Goal: Transaction & Acquisition: Purchase product/service

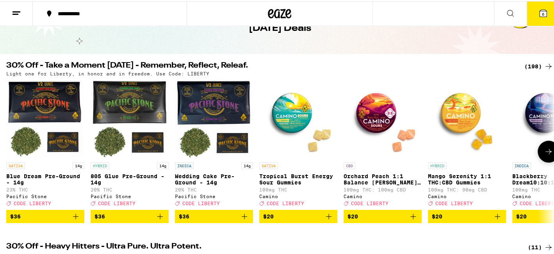
scroll to position [39, 0]
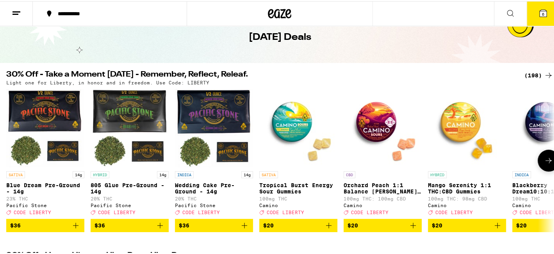
click at [544, 159] on icon at bounding box center [548, 159] width 9 height 9
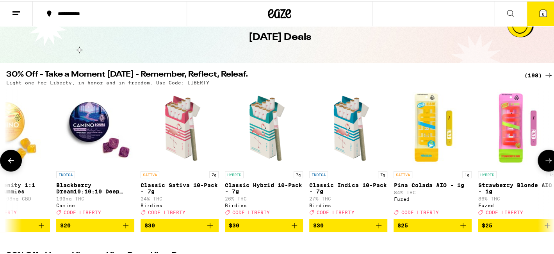
click at [544, 159] on icon at bounding box center [548, 159] width 9 height 9
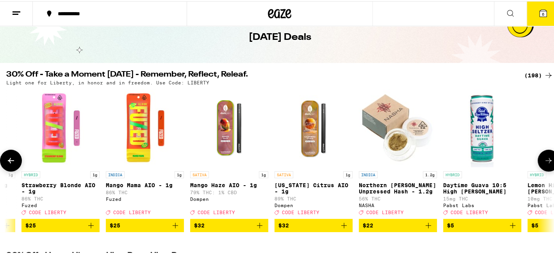
scroll to position [0, 0]
click at [141, 137] on img "Open page for Mango Mama AIO - 1g from Fuzed" at bounding box center [145, 127] width 78 height 78
click at [546, 158] on icon at bounding box center [548, 159] width 9 height 9
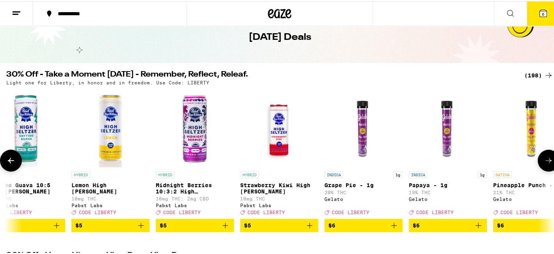
click at [546, 158] on icon at bounding box center [548, 159] width 9 height 9
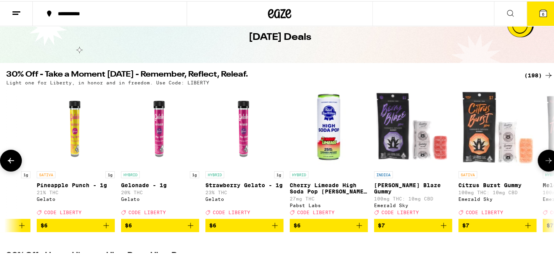
click at [546, 158] on icon at bounding box center [548, 159] width 9 height 9
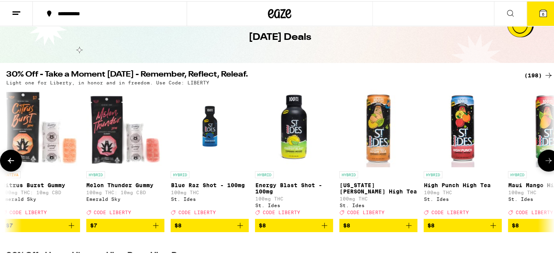
click at [546, 158] on icon at bounding box center [548, 159] width 9 height 9
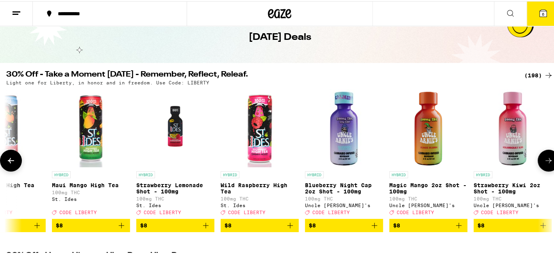
click at [546, 158] on icon at bounding box center [548, 159] width 9 height 9
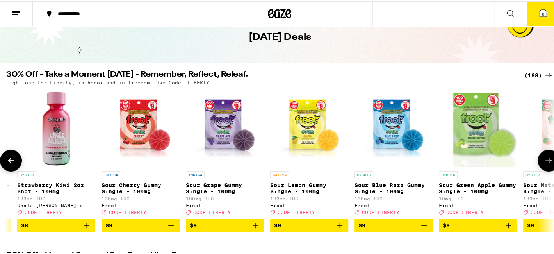
click at [546, 158] on icon at bounding box center [548, 159] width 9 height 9
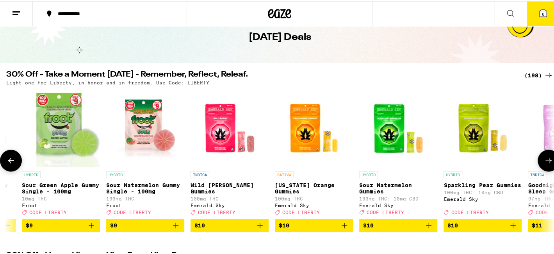
scroll to position [0, 3650]
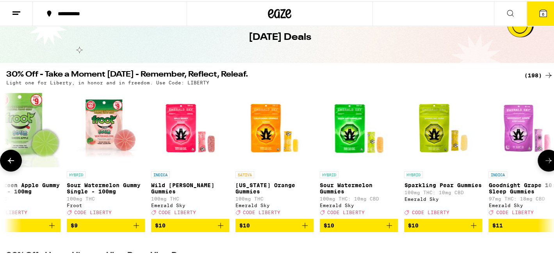
click at [546, 158] on icon at bounding box center [548, 159] width 9 height 9
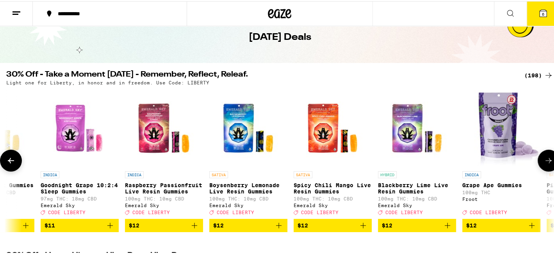
scroll to position [0, 4107]
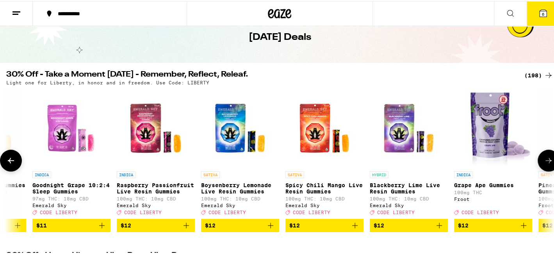
click at [546, 158] on icon at bounding box center [548, 159] width 9 height 9
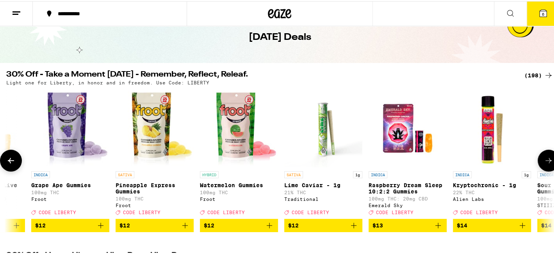
scroll to position [0, 4563]
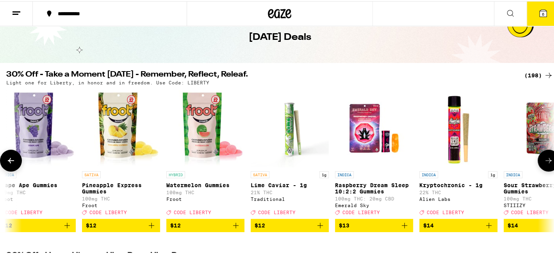
click at [546, 158] on icon at bounding box center [548, 159] width 9 height 9
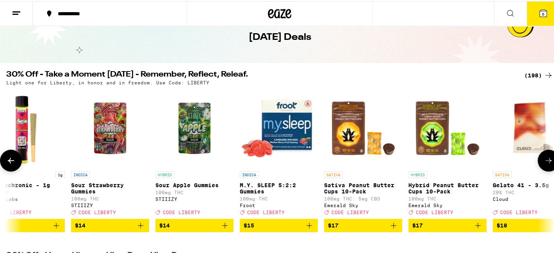
scroll to position [0, 5019]
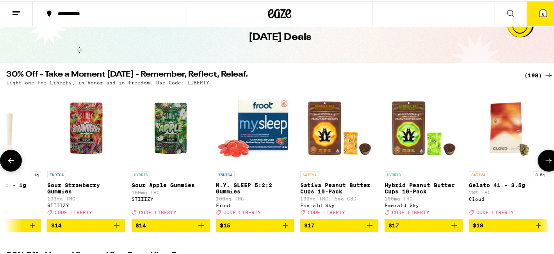
click at [546, 158] on icon at bounding box center [548, 159] width 9 height 9
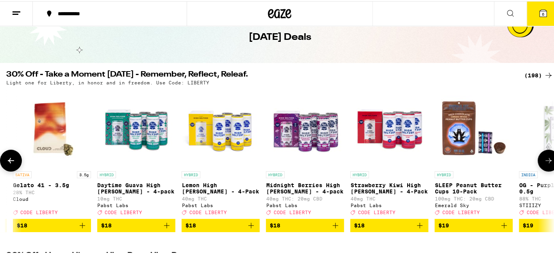
click at [546, 158] on icon at bounding box center [548, 159] width 9 height 9
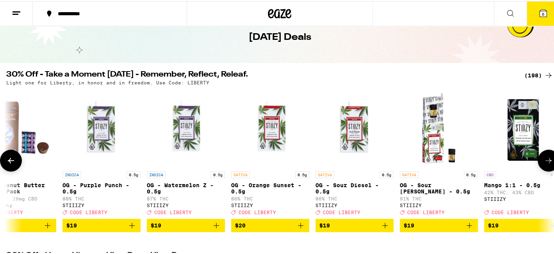
click at [546, 158] on icon at bounding box center [548, 159] width 9 height 9
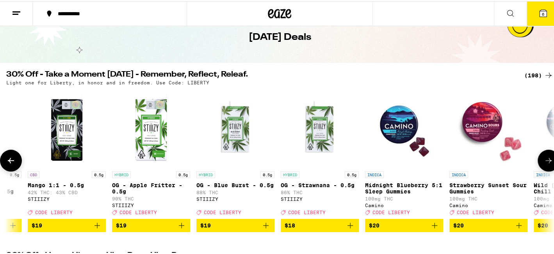
click at [546, 158] on icon at bounding box center [548, 159] width 9 height 9
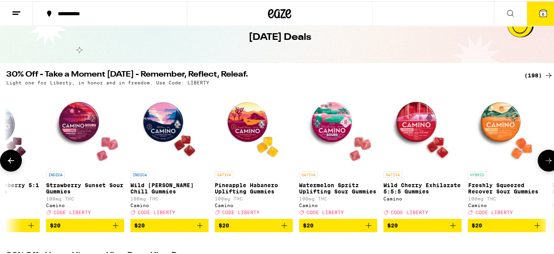
scroll to position [0, 6845]
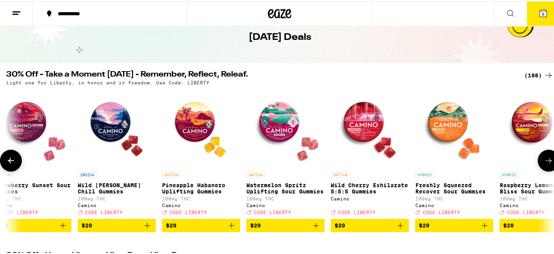
click at [546, 158] on icon at bounding box center [548, 159] width 9 height 9
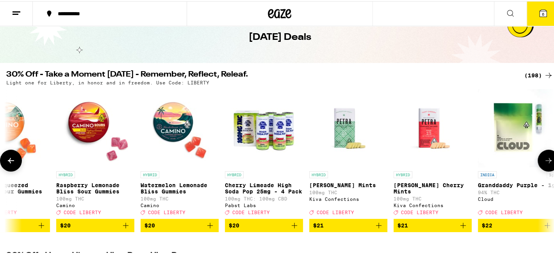
scroll to position [0, 7301]
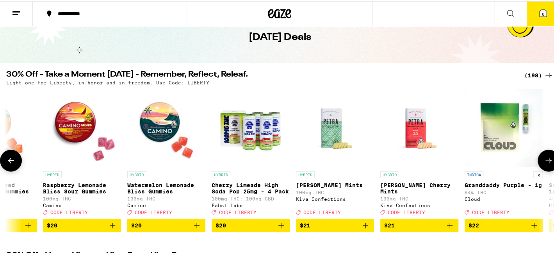
click at [546, 158] on icon at bounding box center [548, 159] width 9 height 9
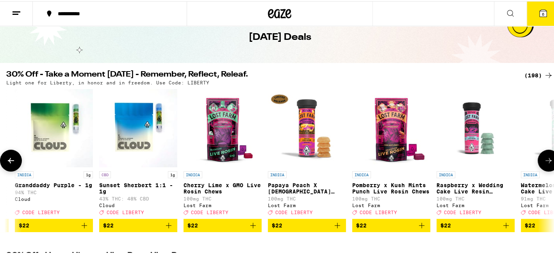
scroll to position [0, 7757]
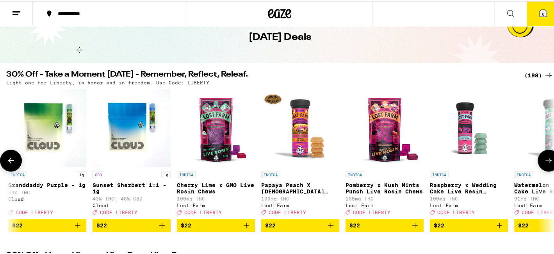
click at [546, 158] on icon at bounding box center [548, 159] width 9 height 9
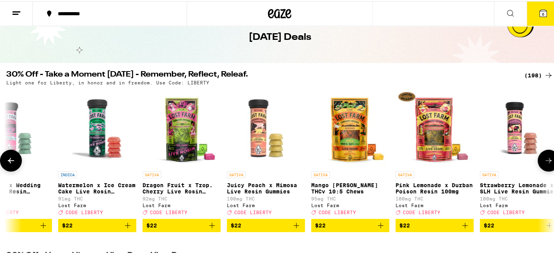
click at [546, 158] on icon at bounding box center [548, 159] width 9 height 9
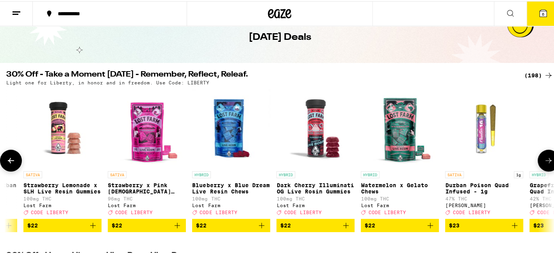
click at [546, 158] on icon at bounding box center [548, 159] width 9 height 9
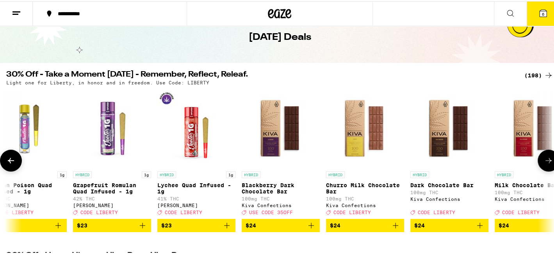
click at [546, 158] on icon at bounding box center [548, 159] width 9 height 9
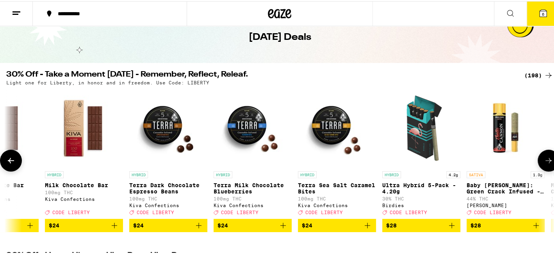
scroll to position [0, 9582]
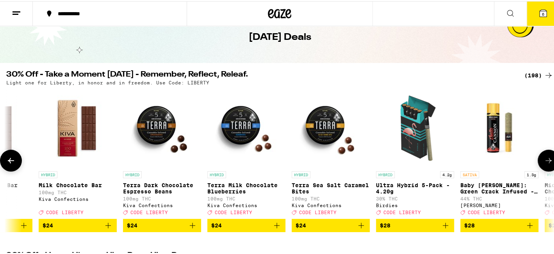
click at [546, 158] on icon at bounding box center [548, 159] width 9 height 9
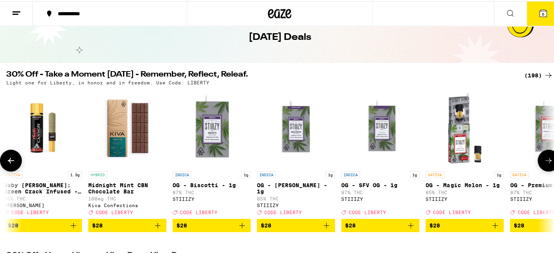
click at [546, 158] on icon at bounding box center [548, 159] width 9 height 9
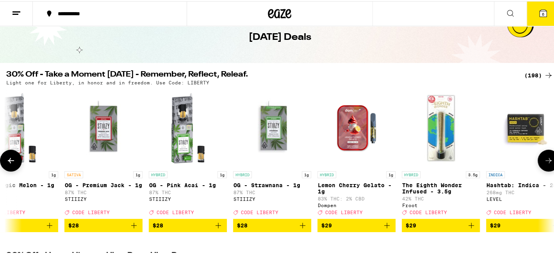
scroll to position [0, 10495]
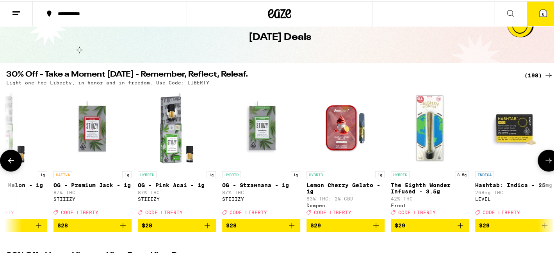
click at [546, 158] on icon at bounding box center [548, 159] width 9 height 9
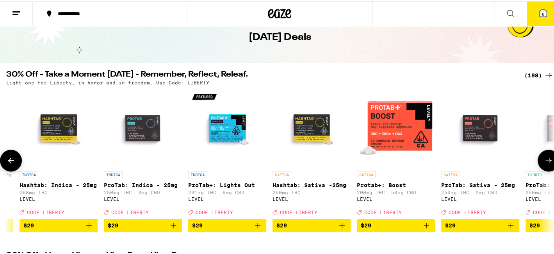
scroll to position [0, 10951]
click at [546, 158] on icon at bounding box center [548, 159] width 9 height 9
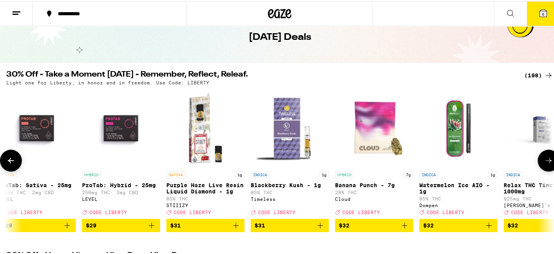
scroll to position [0, 11408]
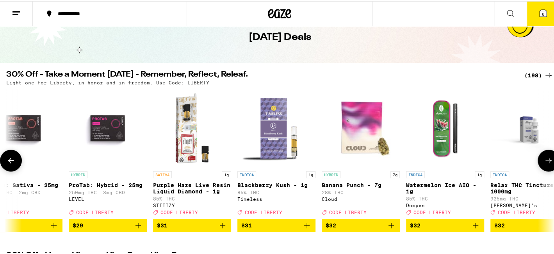
click at [546, 158] on icon at bounding box center [548, 159] width 9 height 9
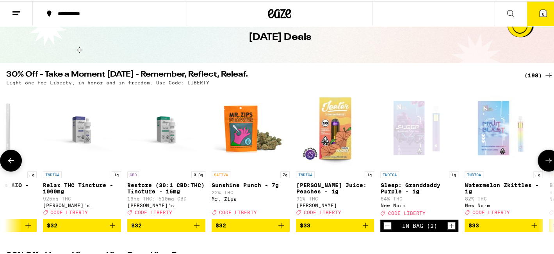
scroll to position [0, 11864]
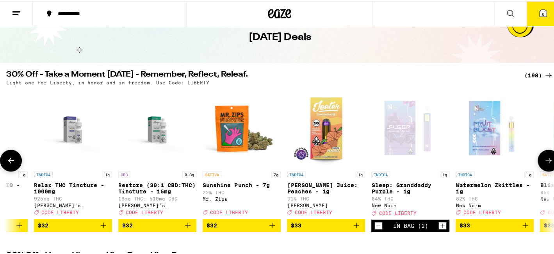
click at [546, 158] on icon at bounding box center [548, 159] width 9 height 9
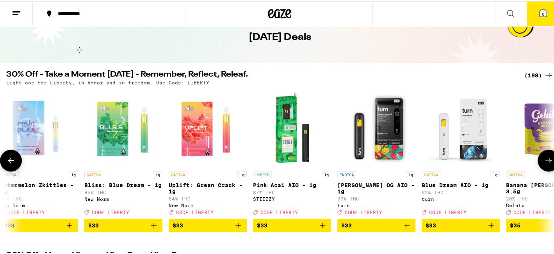
scroll to position [0, 12320]
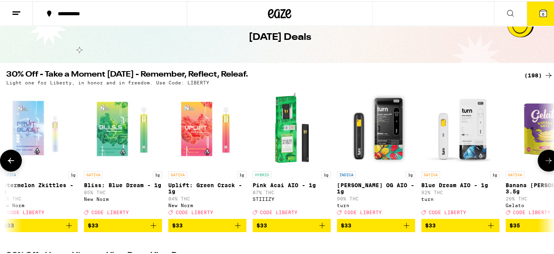
click at [6, 164] on icon at bounding box center [10, 159] width 9 height 9
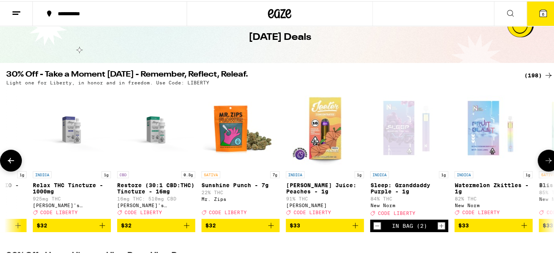
scroll to position [0, 11864]
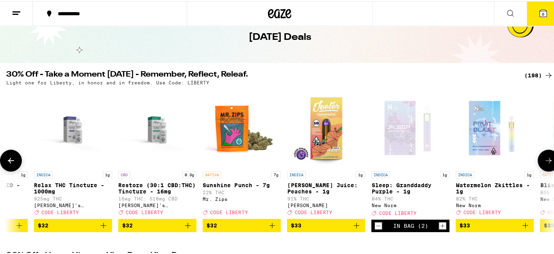
click at [545, 162] on icon at bounding box center [548, 159] width 6 height 5
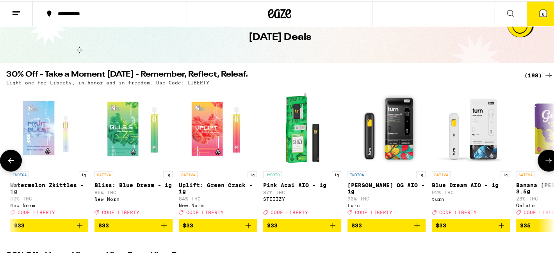
scroll to position [0, 12320]
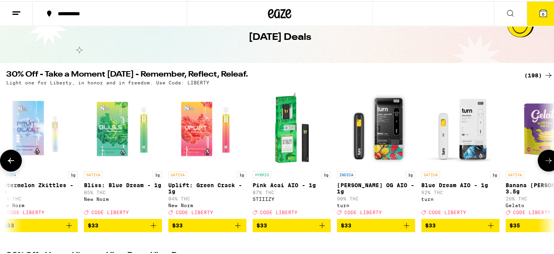
click at [8, 164] on icon at bounding box center [10, 159] width 9 height 9
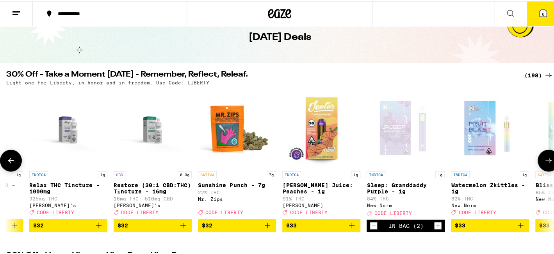
scroll to position [0, 11864]
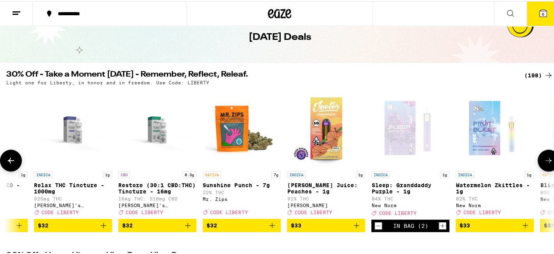
click at [547, 163] on icon at bounding box center [548, 159] width 9 height 9
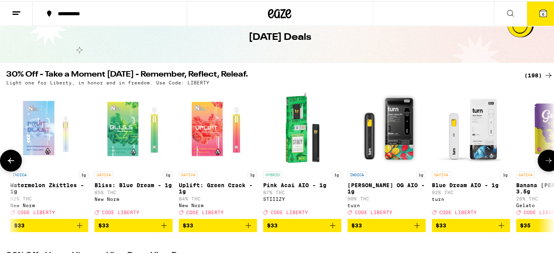
scroll to position [0, 12320]
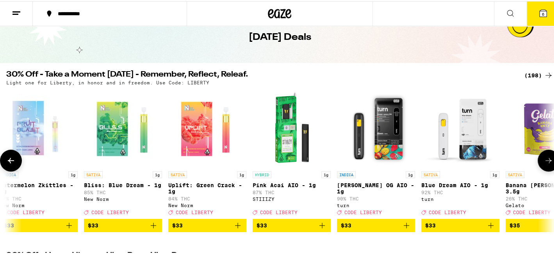
click at [544, 163] on icon at bounding box center [548, 159] width 9 height 9
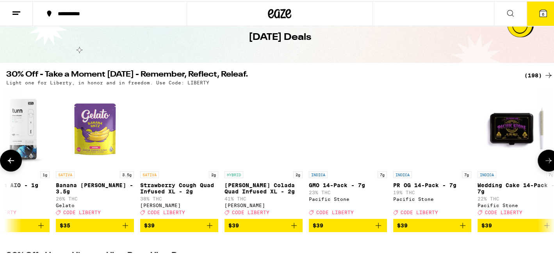
scroll to position [0, 12777]
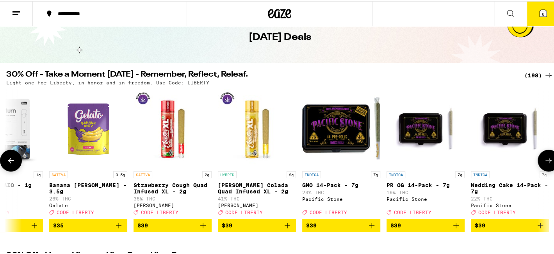
click at [544, 163] on icon at bounding box center [548, 159] width 9 height 9
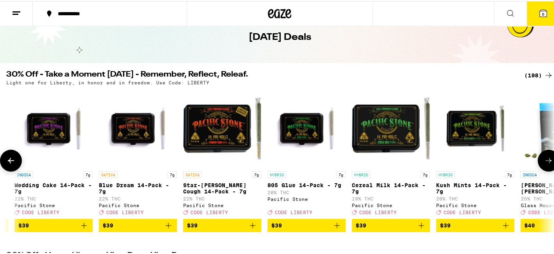
click at [544, 163] on icon at bounding box center [548, 159] width 9 height 9
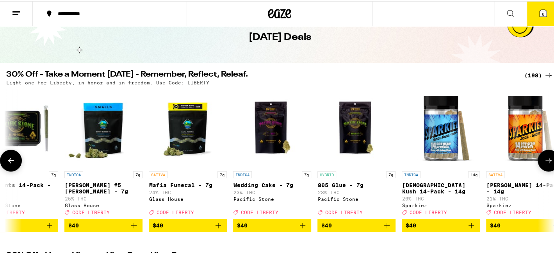
click at [544, 163] on icon at bounding box center [548, 159] width 9 height 9
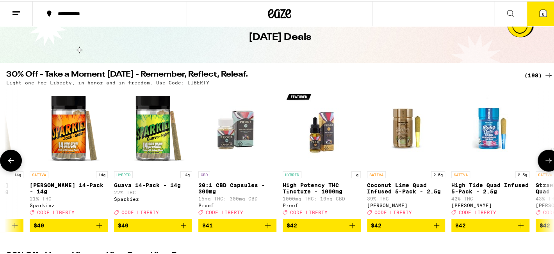
click at [544, 163] on icon at bounding box center [548, 159] width 9 height 9
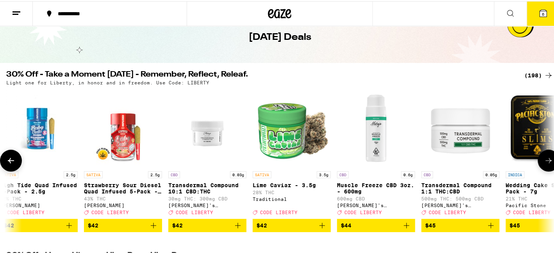
scroll to position [0, 14602]
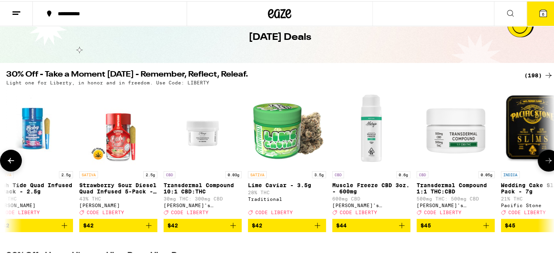
click at [544, 163] on icon at bounding box center [548, 159] width 9 height 9
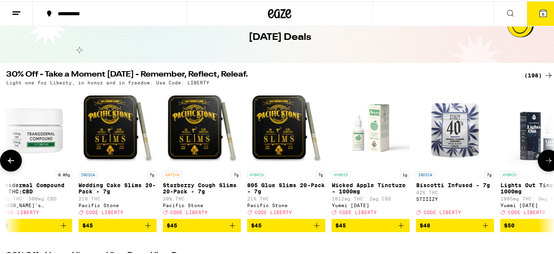
scroll to position [0, 15058]
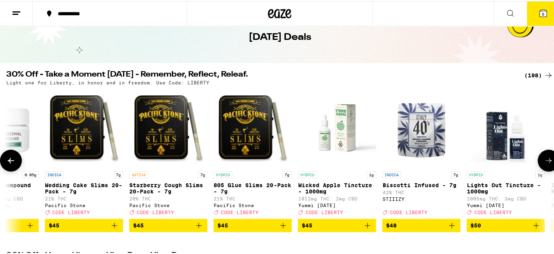
click at [544, 163] on icon at bounding box center [548, 159] width 9 height 9
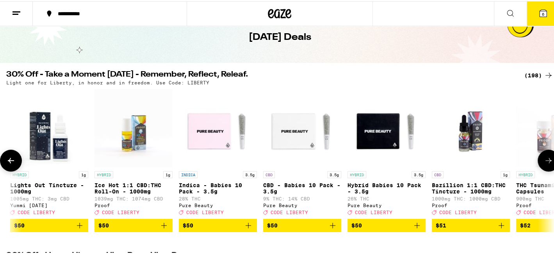
click at [544, 163] on icon at bounding box center [548, 159] width 9 height 9
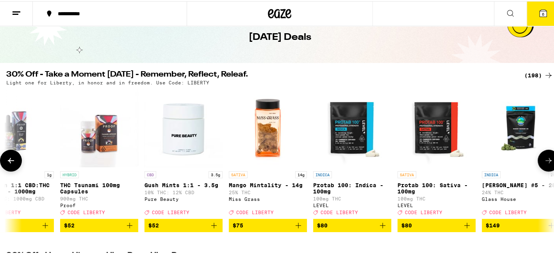
click at [544, 163] on icon at bounding box center [548, 159] width 9 height 9
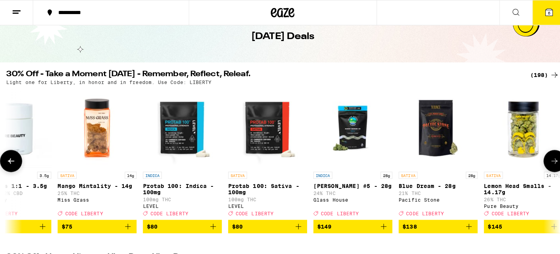
scroll to position [0, 16158]
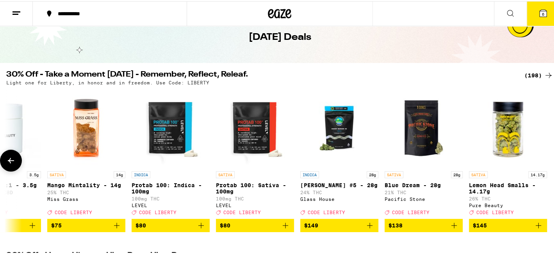
click at [543, 163] on div at bounding box center [549, 159] width 22 height 22
click at [540, 9] on icon at bounding box center [543, 12] width 7 height 7
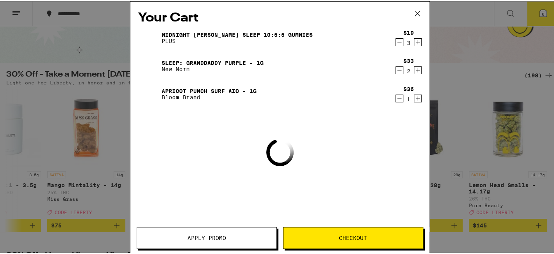
scroll to position [0, 16152]
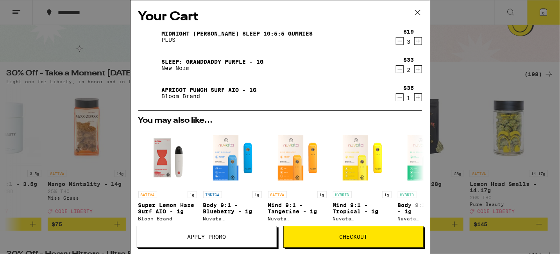
click at [207, 232] on button "Apply Promo" at bounding box center [207, 237] width 140 height 22
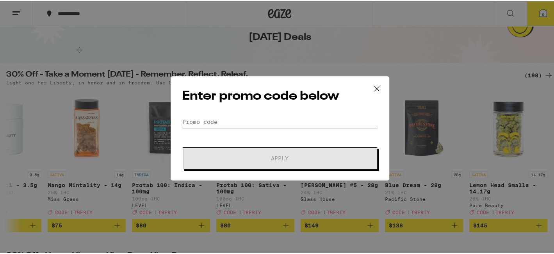
click at [205, 121] on input "Promo Code" at bounding box center [280, 121] width 196 height 12
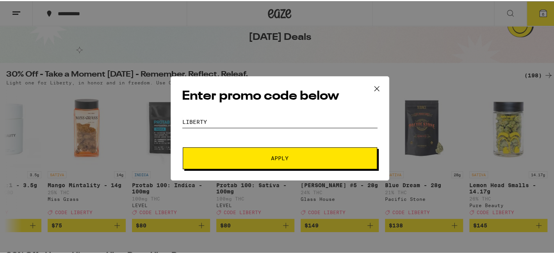
type input "Liberty"
click at [273, 162] on button "Apply" at bounding box center [280, 157] width 194 height 22
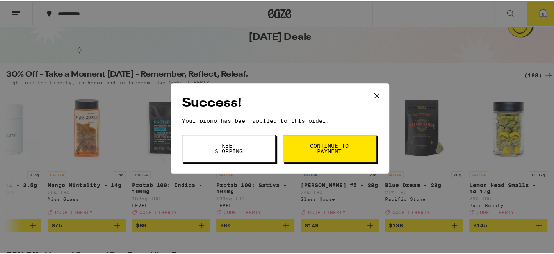
click at [299, 145] on button "Continue to payment" at bounding box center [330, 147] width 94 height 27
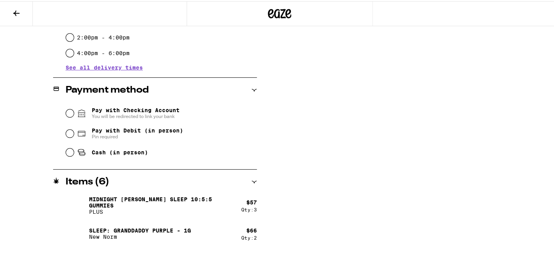
scroll to position [298, 0]
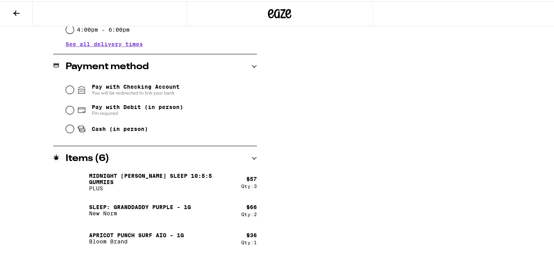
click at [252, 183] on div "Qty: 3" at bounding box center [249, 184] width 16 height 5
click at [253, 157] on icon at bounding box center [254, 157] width 5 height 2
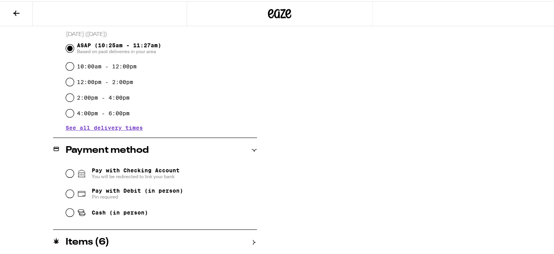
scroll to position [214, 0]
click at [260, 167] on div "**********" at bounding box center [280, 67] width 560 height 373
click at [251, 241] on icon at bounding box center [253, 241] width 5 height 5
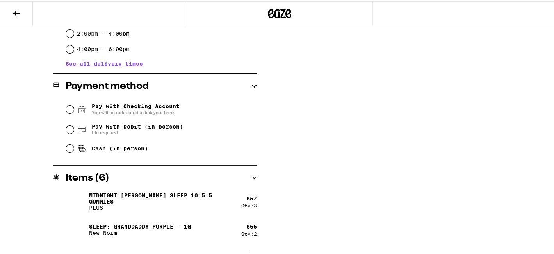
scroll to position [298, 0]
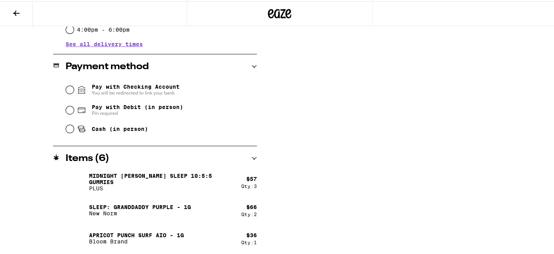
click at [118, 177] on p "Midnight [PERSON_NAME] SLEEP 10:5:5 Gummies" at bounding box center [162, 177] width 146 height 12
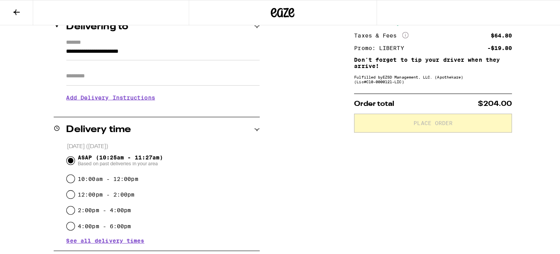
scroll to position [0, 0]
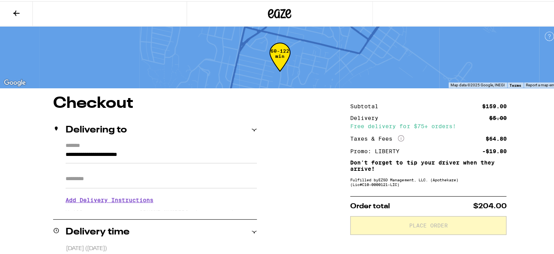
click at [12, 12] on icon at bounding box center [16, 11] width 9 height 9
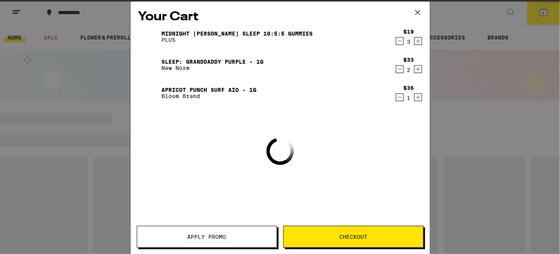
click at [403, 40] on div "3" at bounding box center [408, 42] width 11 height 6
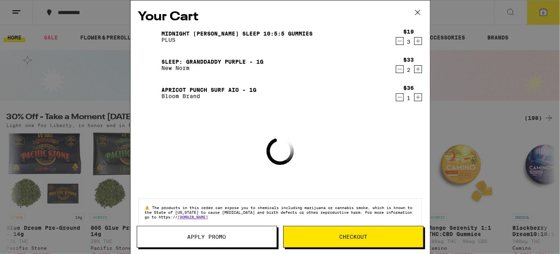
click at [403, 40] on div "3" at bounding box center [408, 42] width 11 height 6
click at [396, 41] on icon "Decrement" at bounding box center [399, 40] width 7 height 9
click at [394, 42] on div "$19 3" at bounding box center [406, 37] width 29 height 16
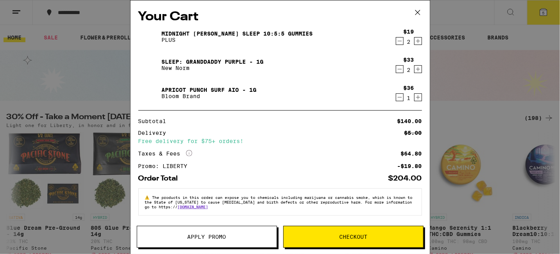
click at [394, 42] on div "$19 2" at bounding box center [406, 37] width 29 height 16
click at [403, 42] on div "2" at bounding box center [408, 42] width 11 height 6
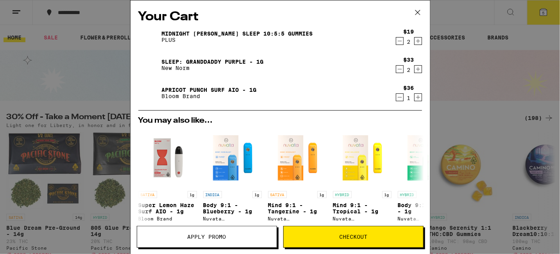
click at [397, 41] on icon "Decrement" at bounding box center [399, 41] width 4 height 0
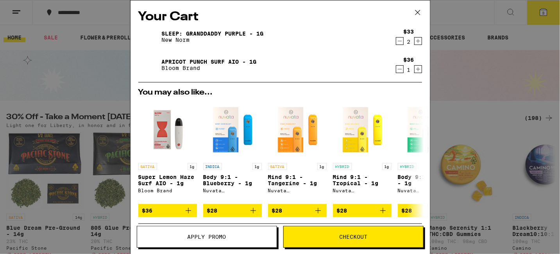
click at [396, 70] on icon "Decrement" at bounding box center [399, 68] width 7 height 9
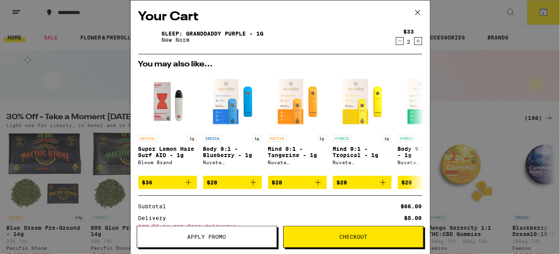
click at [396, 41] on icon "Decrement" at bounding box center [399, 40] width 7 height 9
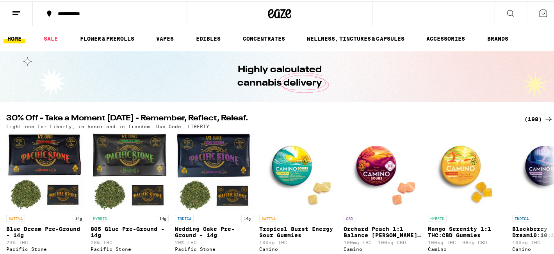
click at [538, 11] on icon at bounding box center [542, 11] width 9 height 9
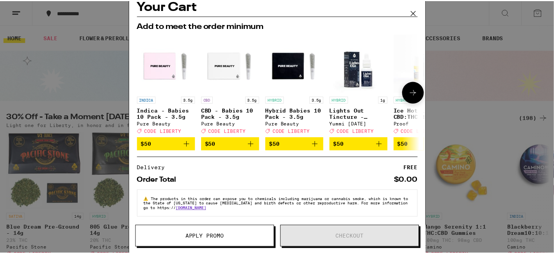
scroll to position [16, 0]
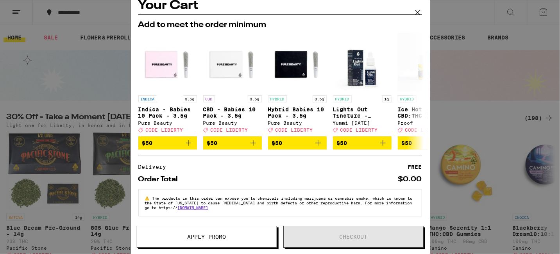
click at [228, 237] on span "Apply Promo" at bounding box center [206, 236] width 139 height 5
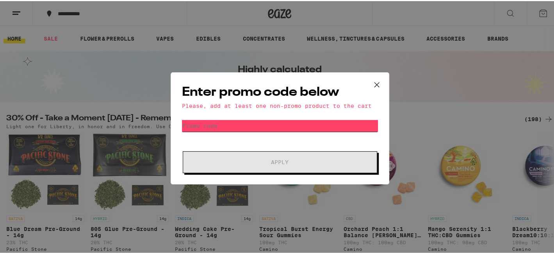
click at [232, 119] on input "Promo Code" at bounding box center [280, 125] width 196 height 12
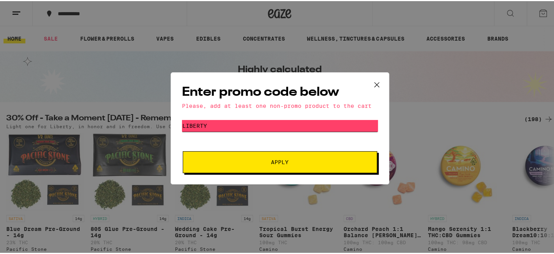
type input "Liberty"
click at [273, 160] on span "Apply" at bounding box center [280, 160] width 18 height 5
click at [368, 81] on button at bounding box center [377, 83] width 24 height 25
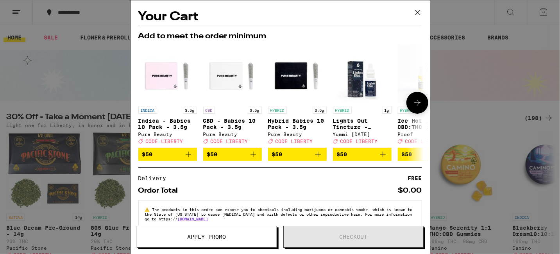
click at [412, 107] on icon at bounding box center [416, 102] width 9 height 9
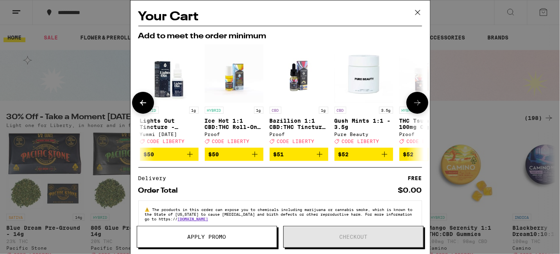
click at [412, 107] on icon at bounding box center [416, 102] width 9 height 9
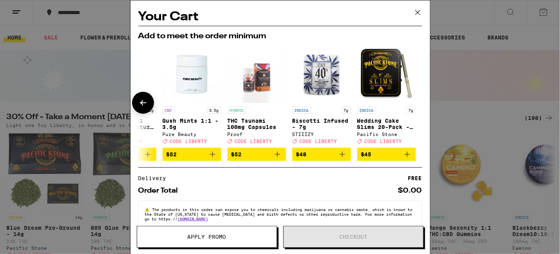
scroll to position [0, 370]
click at [410, 107] on div at bounding box center [417, 103] width 22 height 22
click at [143, 107] on icon at bounding box center [142, 102] width 9 height 9
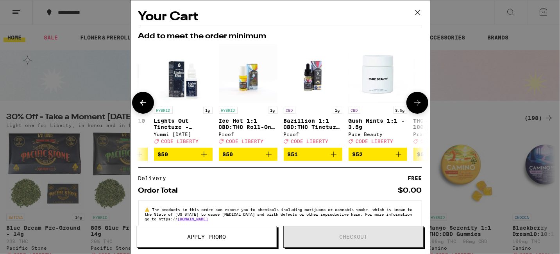
click at [143, 107] on icon at bounding box center [142, 102] width 9 height 9
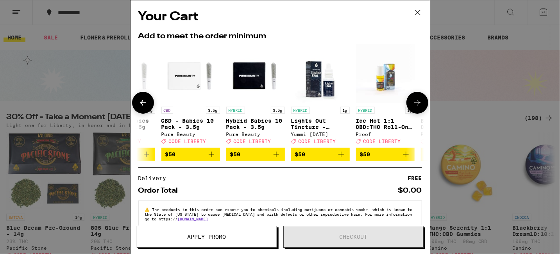
click at [143, 107] on icon at bounding box center [142, 102] width 9 height 9
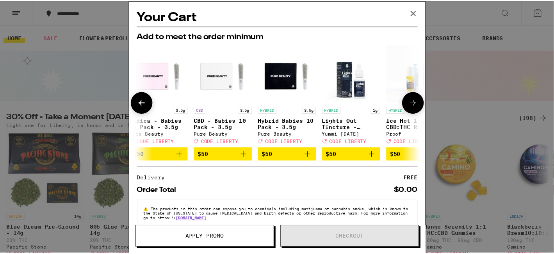
scroll to position [0, 0]
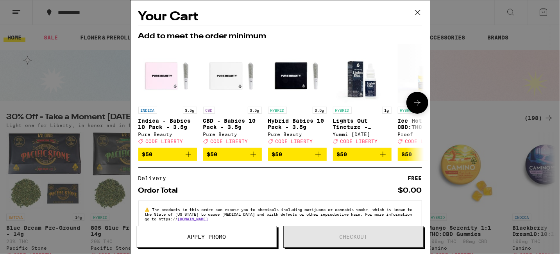
click at [143, 107] on div at bounding box center [143, 103] width 22 height 22
click at [418, 11] on icon at bounding box center [418, 13] width 12 height 12
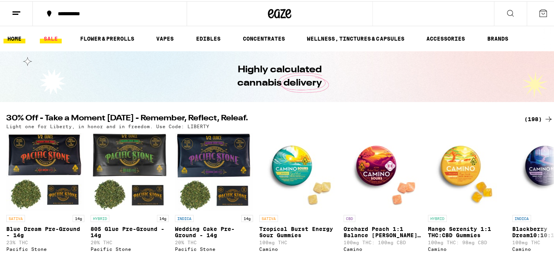
click at [50, 36] on link "SALE" at bounding box center [51, 37] width 22 height 9
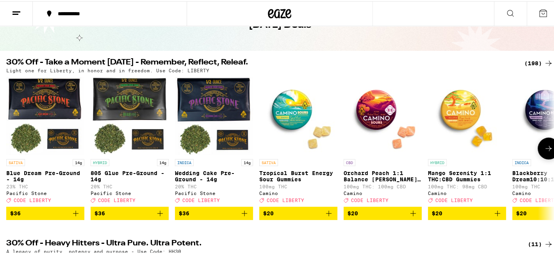
scroll to position [39, 0]
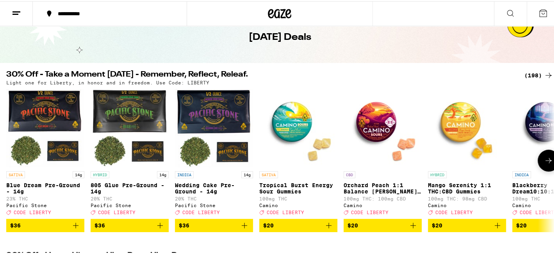
click at [544, 164] on icon at bounding box center [548, 159] width 9 height 9
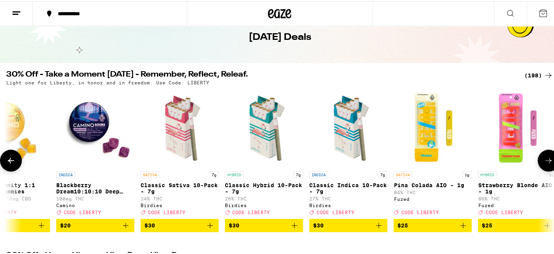
click at [544, 164] on icon at bounding box center [548, 159] width 9 height 9
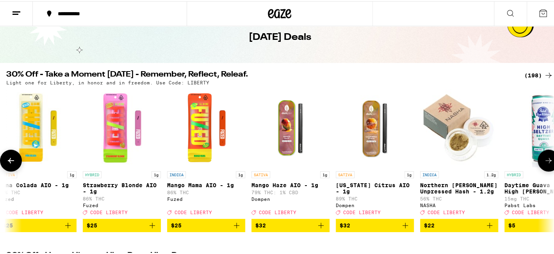
scroll to position [0, 913]
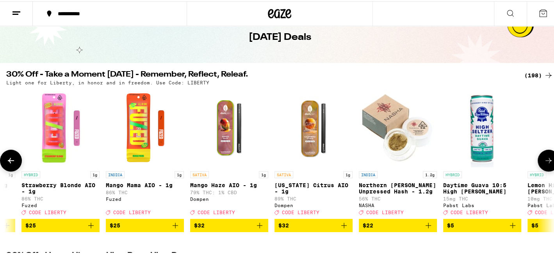
click at [7, 159] on icon at bounding box center [10, 159] width 9 height 9
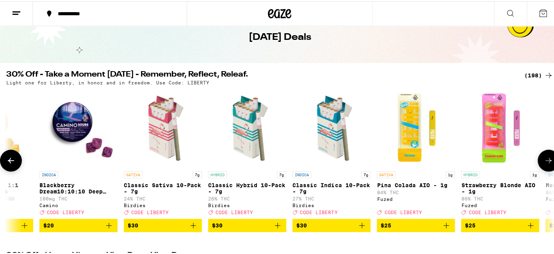
scroll to position [0, 456]
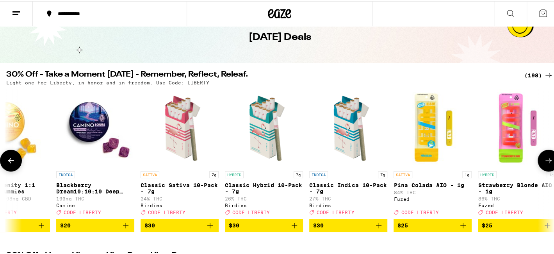
click at [508, 188] on p "Strawberry Blonde AIO - 1g" at bounding box center [517, 187] width 78 height 12
click at [547, 227] on icon "Add to bag" at bounding box center [547, 223] width 5 height 5
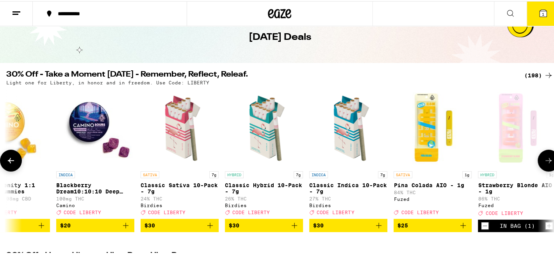
scroll to position [64, 0]
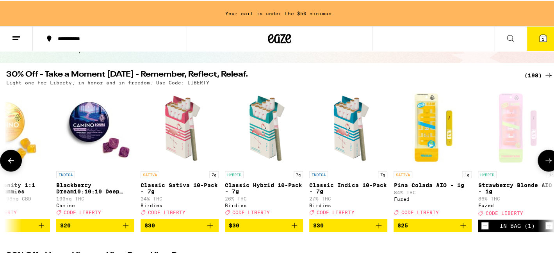
click at [545, 159] on icon at bounding box center [548, 159] width 9 height 9
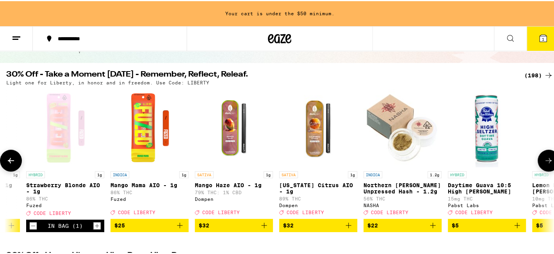
scroll to position [0, 913]
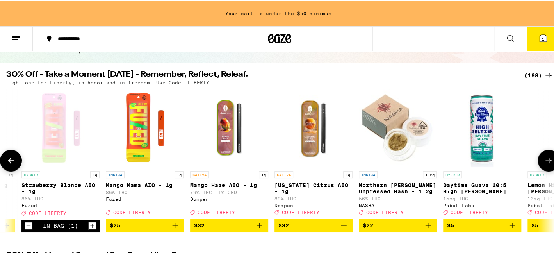
click at [545, 159] on icon at bounding box center [548, 159] width 9 height 9
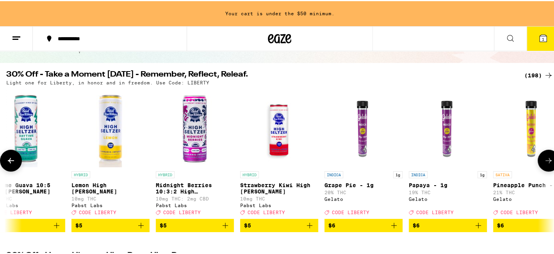
click at [545, 159] on icon at bounding box center [548, 159] width 9 height 9
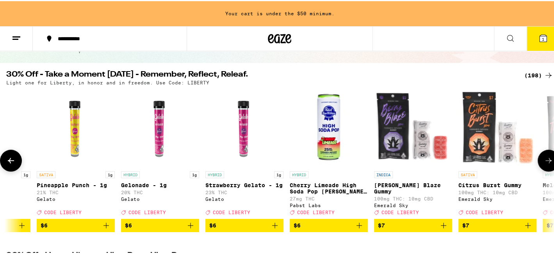
click at [545, 159] on icon at bounding box center [548, 159] width 9 height 9
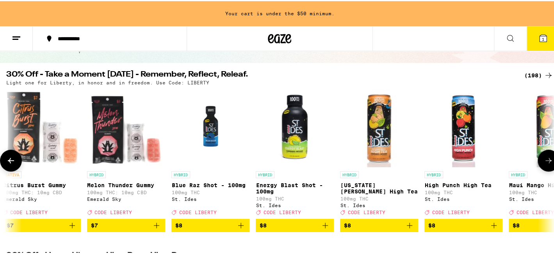
scroll to position [0, 2282]
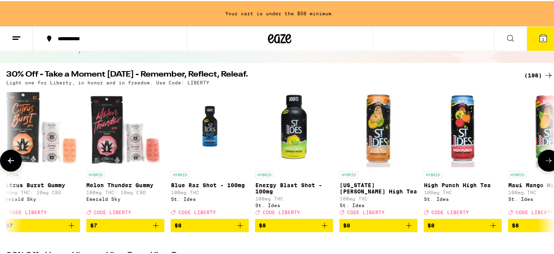
click at [545, 159] on icon at bounding box center [548, 159] width 9 height 9
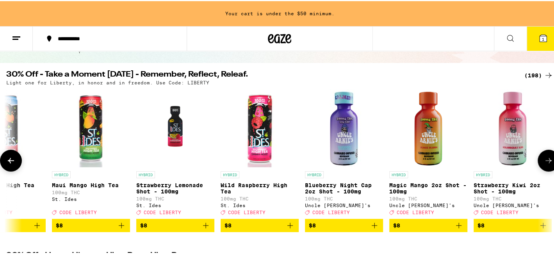
click at [545, 159] on icon at bounding box center [548, 159] width 9 height 9
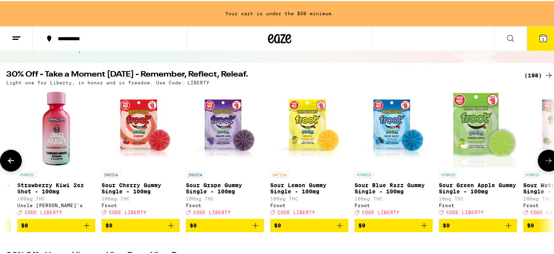
click at [545, 159] on icon at bounding box center [548, 159] width 9 height 9
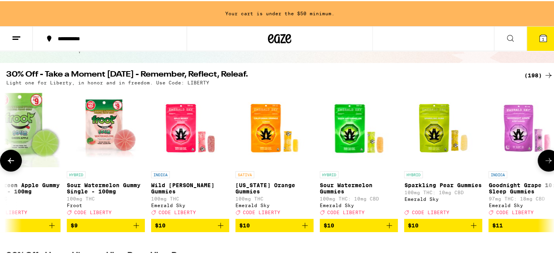
click at [545, 159] on icon at bounding box center [548, 159] width 9 height 9
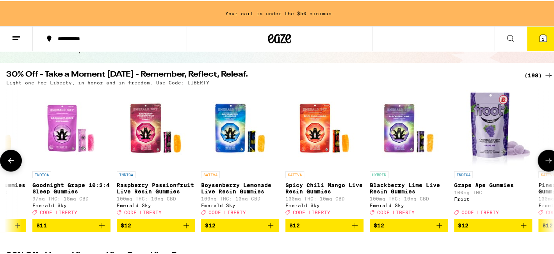
click at [545, 159] on icon at bounding box center [548, 159] width 9 height 9
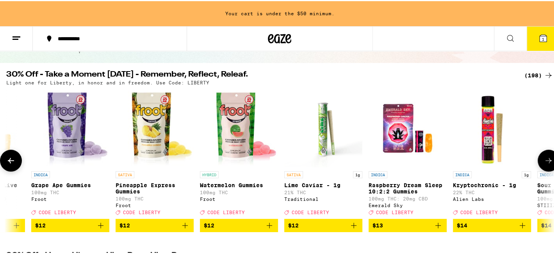
scroll to position [0, 4563]
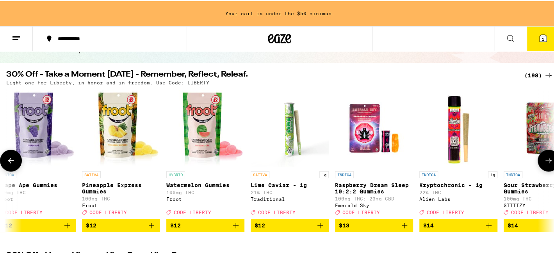
click at [545, 159] on icon at bounding box center [548, 159] width 9 height 9
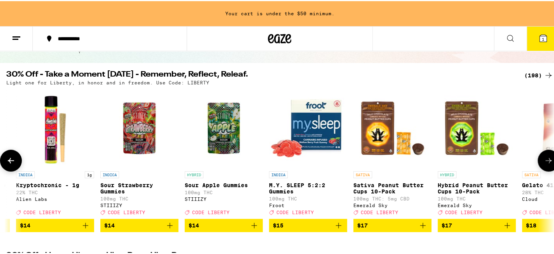
scroll to position [0, 5019]
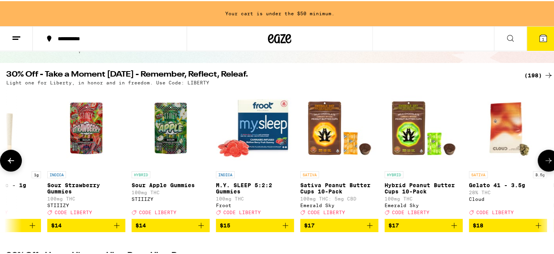
click at [545, 159] on icon at bounding box center [548, 159] width 9 height 9
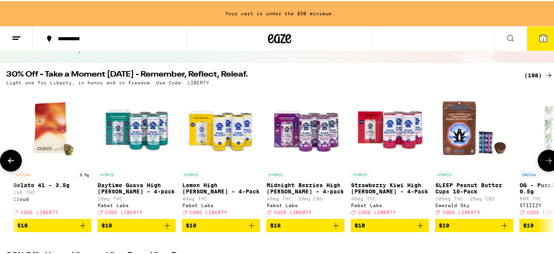
scroll to position [0, 5476]
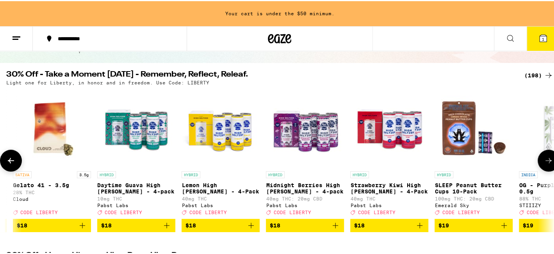
click at [545, 159] on icon at bounding box center [548, 159] width 9 height 9
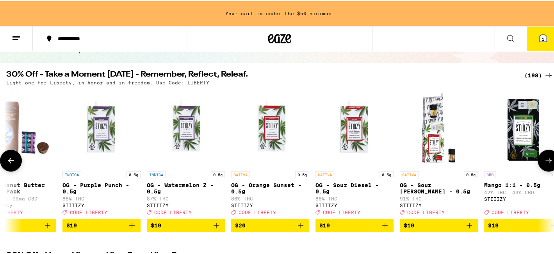
click at [545, 159] on icon at bounding box center [548, 159] width 9 height 9
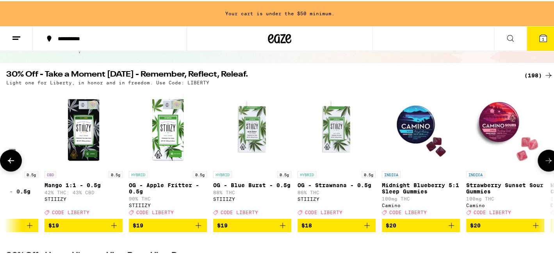
scroll to position [0, 6388]
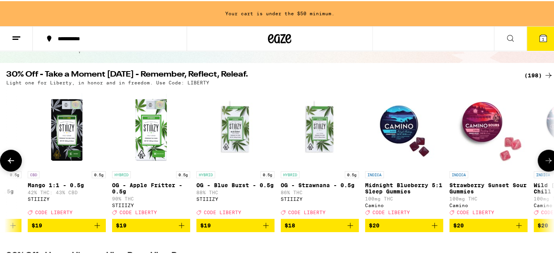
click at [545, 159] on icon at bounding box center [548, 159] width 9 height 9
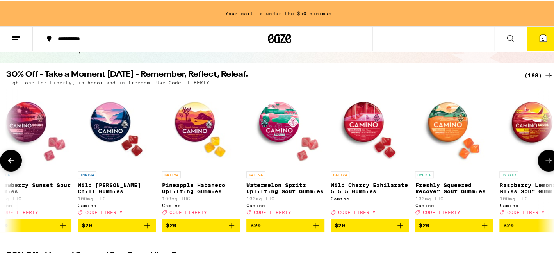
click at [545, 159] on icon at bounding box center [548, 159] width 9 height 9
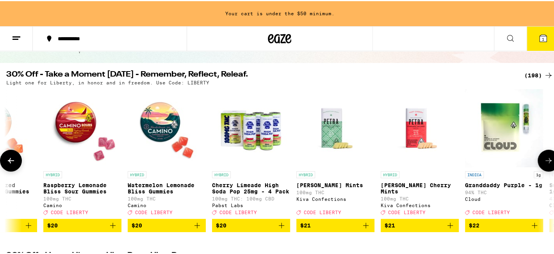
scroll to position [0, 7301]
click at [545, 159] on icon at bounding box center [548, 159] width 9 height 9
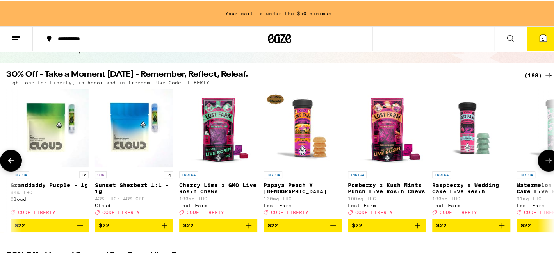
scroll to position [0, 7757]
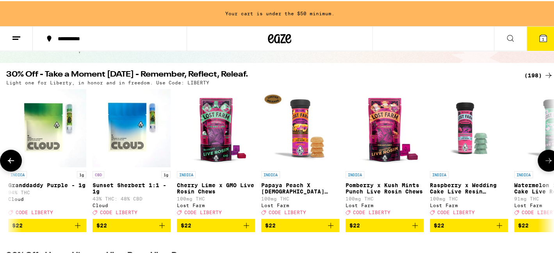
click at [545, 159] on icon at bounding box center [548, 159] width 9 height 9
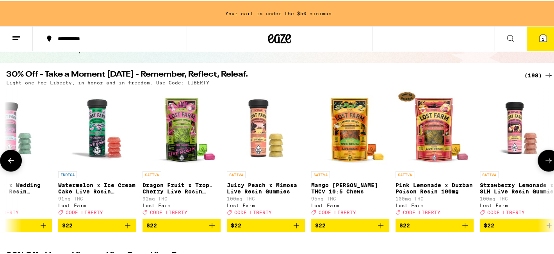
click at [545, 159] on icon at bounding box center [548, 159] width 9 height 9
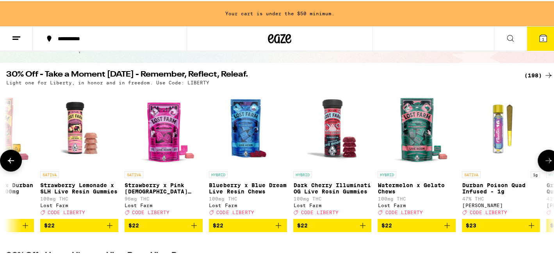
scroll to position [0, 8670]
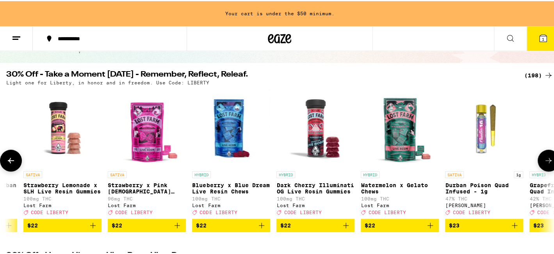
click at [545, 159] on icon at bounding box center [548, 159] width 9 height 9
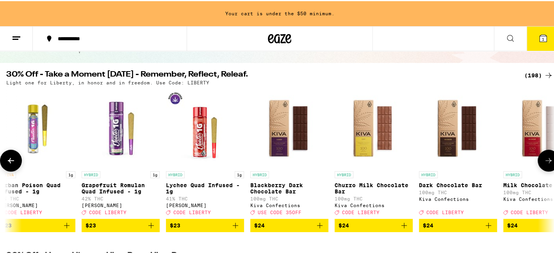
scroll to position [0, 9126]
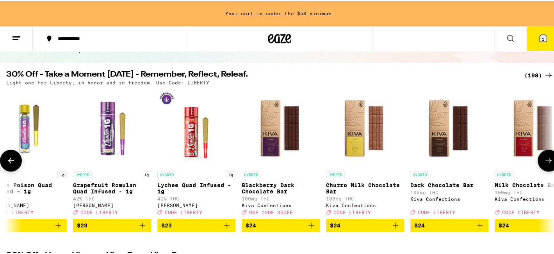
click at [545, 159] on icon at bounding box center [548, 159] width 9 height 9
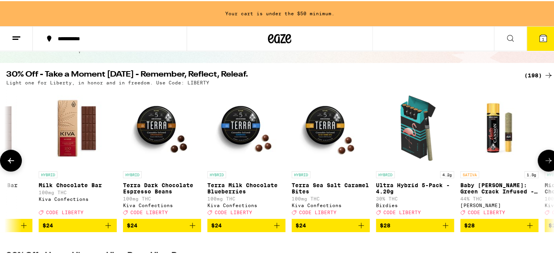
click at [545, 159] on icon at bounding box center [548, 159] width 9 height 9
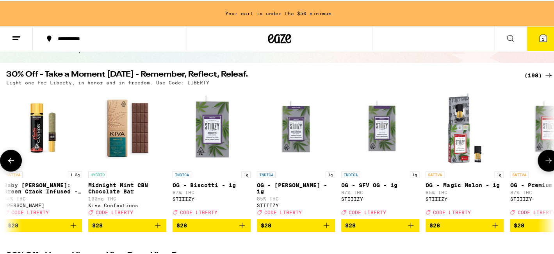
click at [545, 159] on icon at bounding box center [548, 159] width 9 height 9
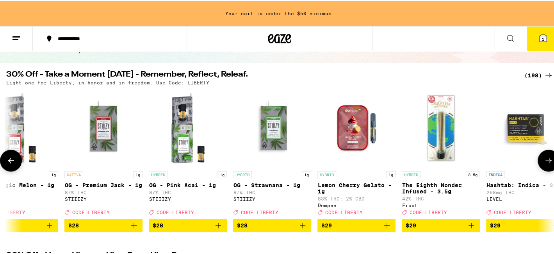
scroll to position [0, 10495]
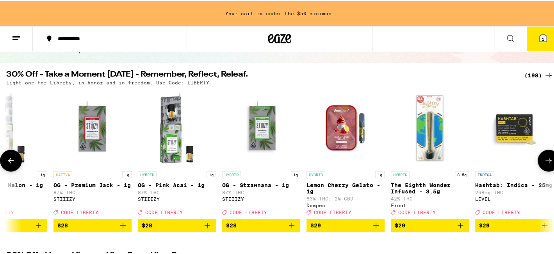
click at [545, 159] on icon at bounding box center [548, 159] width 9 height 9
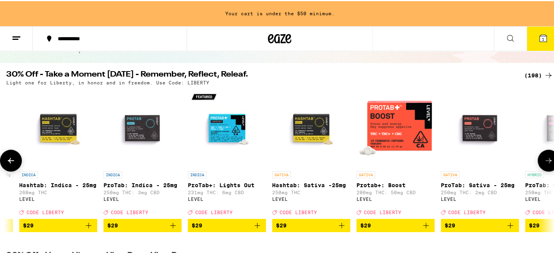
click at [545, 159] on icon at bounding box center [548, 159] width 9 height 9
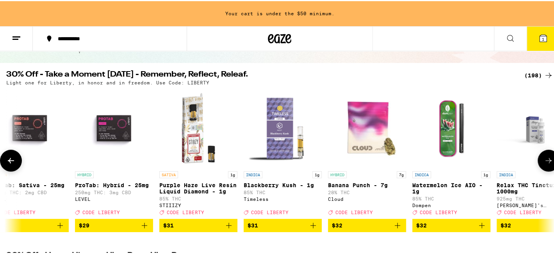
scroll to position [0, 11408]
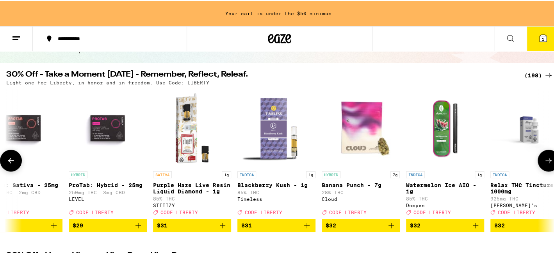
click at [545, 159] on icon at bounding box center [548, 159] width 9 height 9
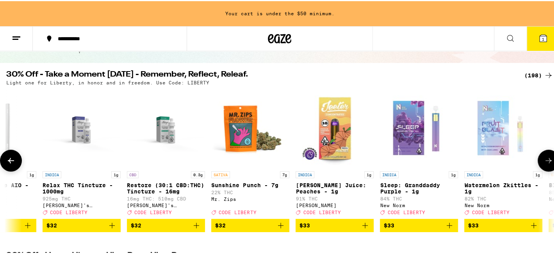
scroll to position [0, 11864]
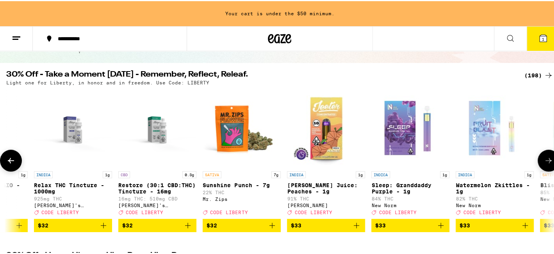
click at [440, 227] on icon "Add to bag" at bounding box center [440, 223] width 5 height 5
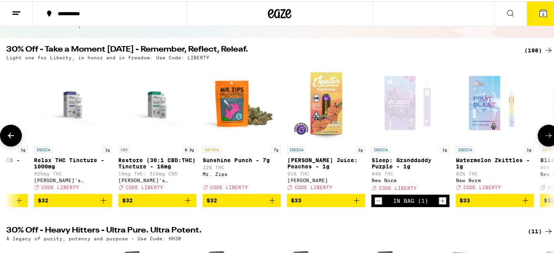
scroll to position [39, 0]
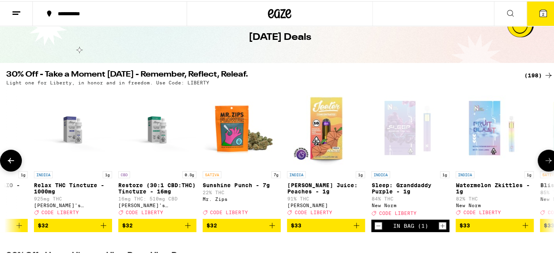
click at [440, 227] on icon "Increment" at bounding box center [442, 225] width 4 height 4
click at [526, 229] on icon "Add to bag" at bounding box center [524, 223] width 9 height 9
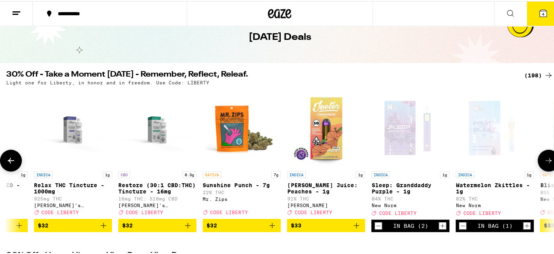
click at [544, 163] on icon at bounding box center [548, 159] width 9 height 9
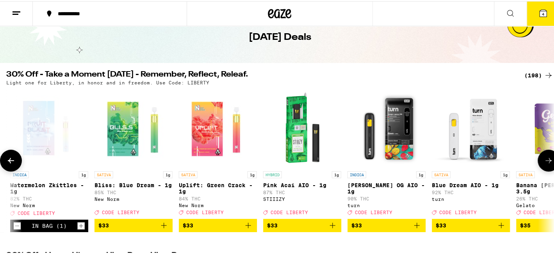
scroll to position [0, 12320]
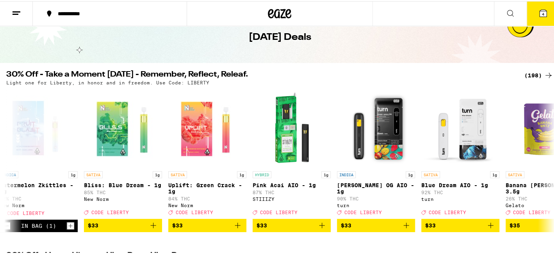
click at [540, 11] on icon at bounding box center [543, 12] width 7 height 7
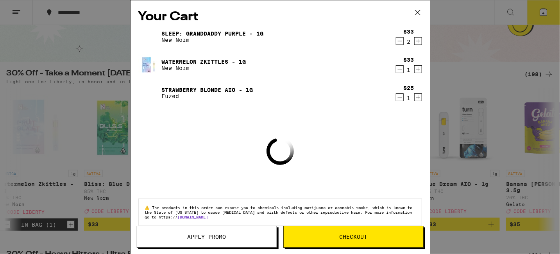
click at [209, 237] on span "Apply Promo" at bounding box center [206, 236] width 39 height 5
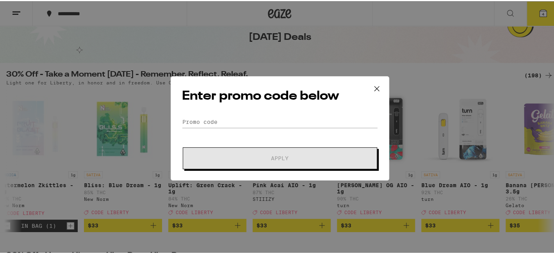
click at [187, 112] on div "Enter promo code below Promo Code Apply" at bounding box center [280, 127] width 219 height 104
click at [187, 117] on input "Promo Code" at bounding box center [280, 121] width 196 height 12
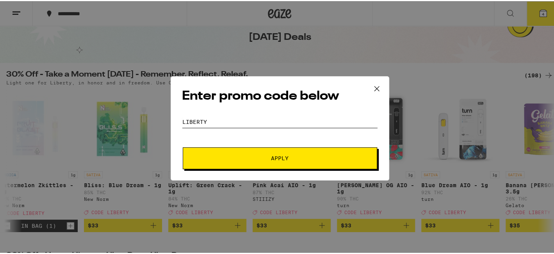
type input "Liberty"
click at [258, 154] on span "Apply" at bounding box center [280, 156] width 141 height 5
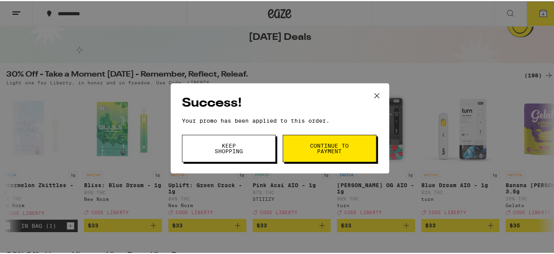
click at [305, 153] on button "Continue to payment" at bounding box center [330, 147] width 94 height 27
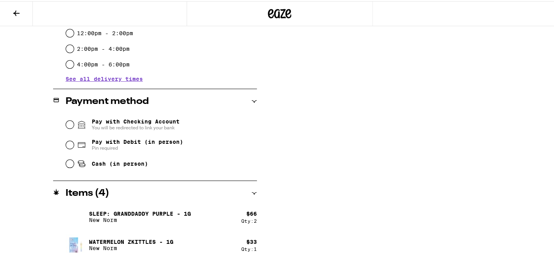
scroll to position [298, 0]
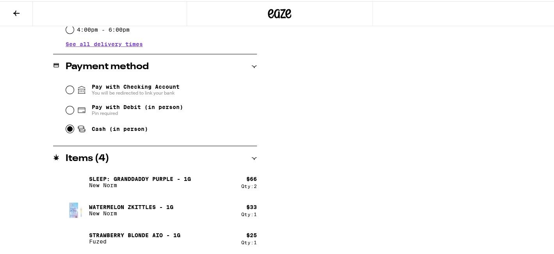
click at [66, 126] on input "Cash (in person)" at bounding box center [70, 128] width 8 height 8
radio input "true"
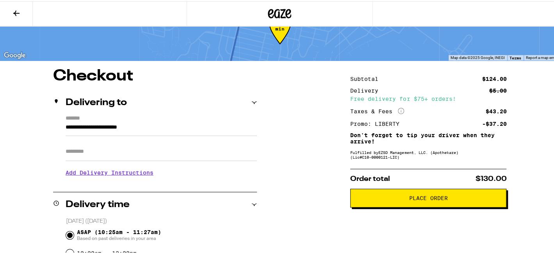
scroll to position [78, 0]
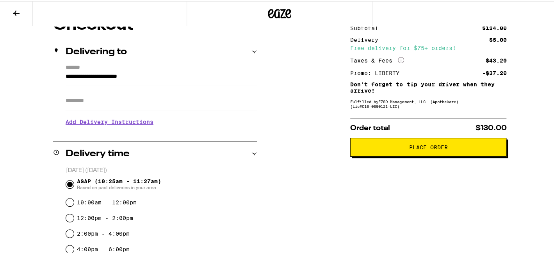
click at [422, 148] on span "Place Order" at bounding box center [428, 145] width 39 height 5
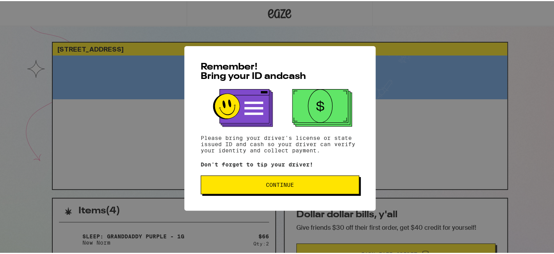
click at [262, 182] on span "Continue" at bounding box center [279, 183] width 145 height 5
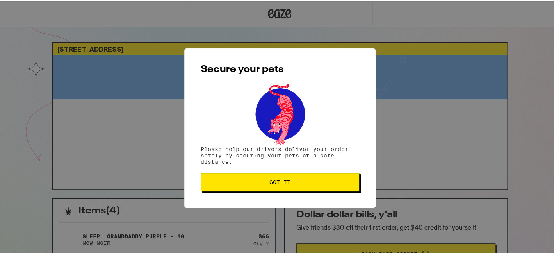
click at [262, 182] on span "Got it" at bounding box center [279, 180] width 145 height 5
